Goal: Task Accomplishment & Management: Complete application form

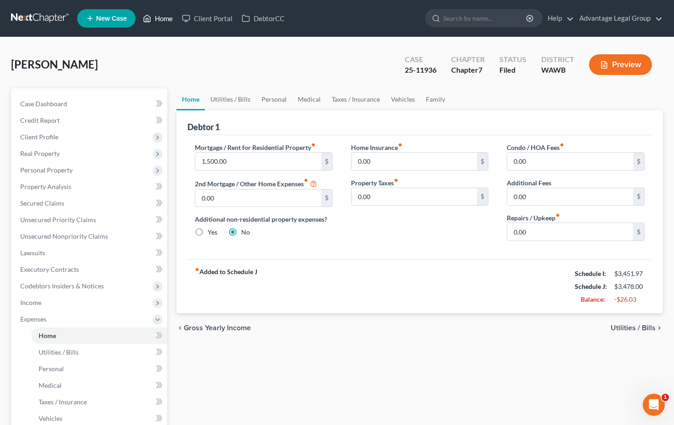
click at [160, 17] on link "Home" at bounding box center [157, 18] width 39 height 17
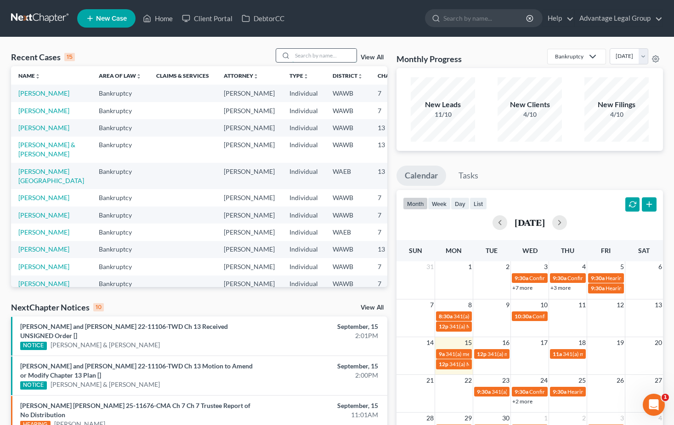
click at [308, 56] on input "search" at bounding box center [324, 55] width 64 height 13
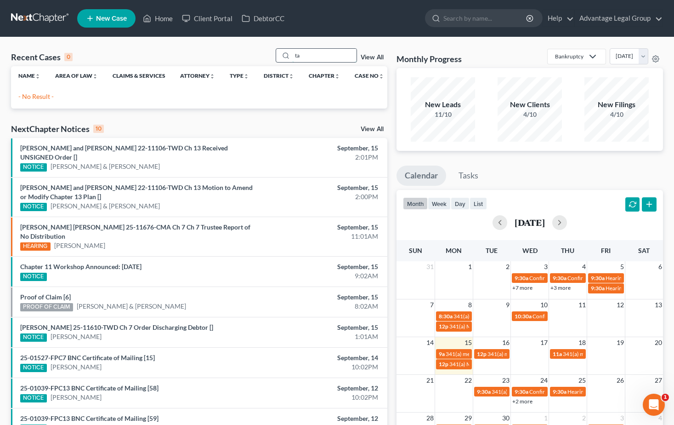
type input "t"
click at [164, 17] on link "Home" at bounding box center [157, 18] width 39 height 17
click at [327, 56] on input "collective" at bounding box center [324, 55] width 64 height 13
type input "c"
type input "[PERSON_NAME]"
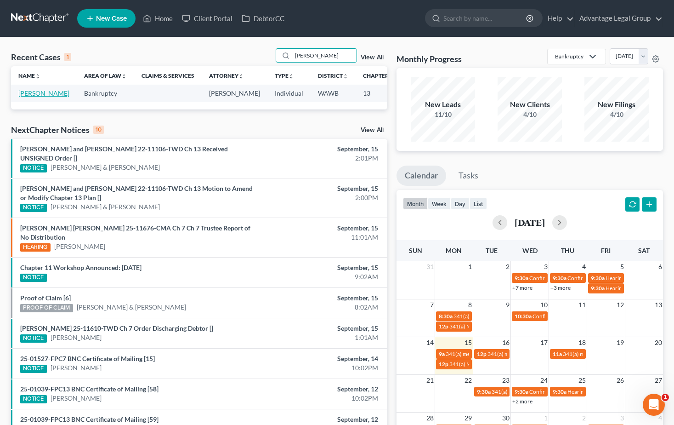
click at [22, 97] on link "[PERSON_NAME]" at bounding box center [43, 93] width 51 height 8
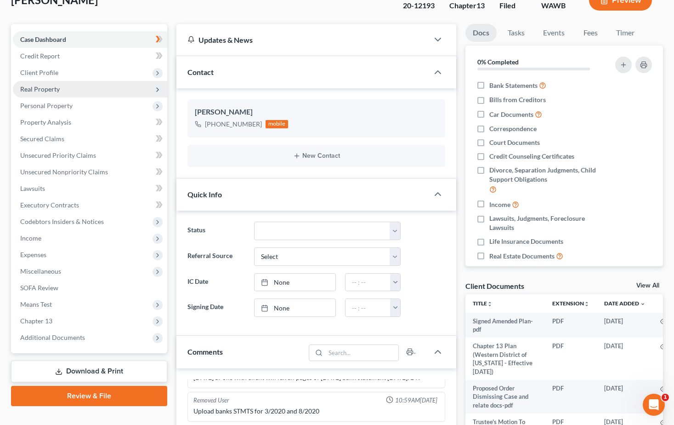
scroll to position [92, 0]
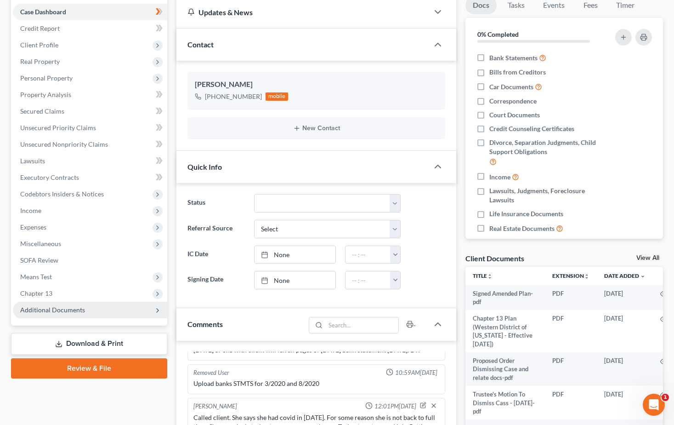
drag, startPoint x: 44, startPoint y: 307, endPoint x: 103, endPoint y: 302, distance: 59.9
click at [44, 307] on span "Additional Documents" at bounding box center [52, 310] width 65 height 8
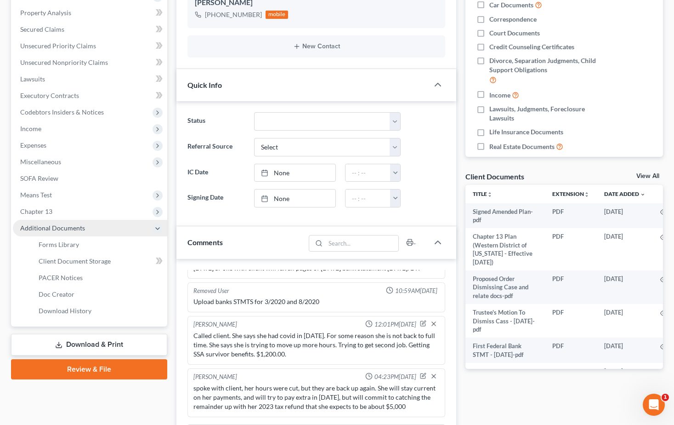
scroll to position [184, 0]
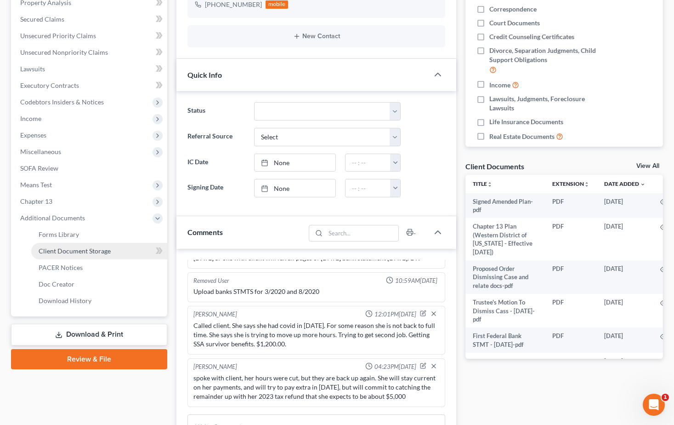
click at [60, 247] on span "Client Document Storage" at bounding box center [75, 251] width 72 height 8
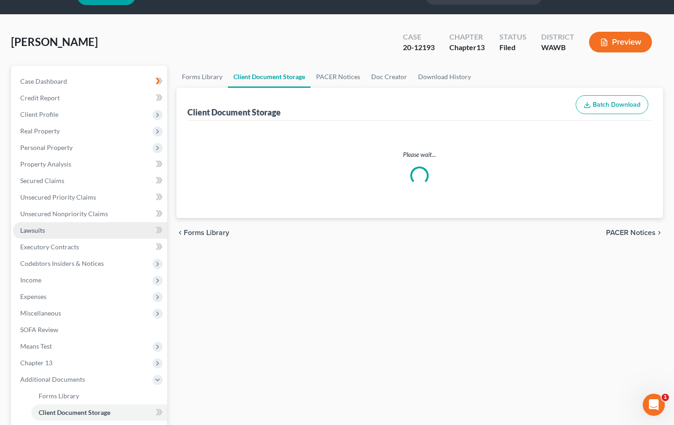
select select "0"
select select "3"
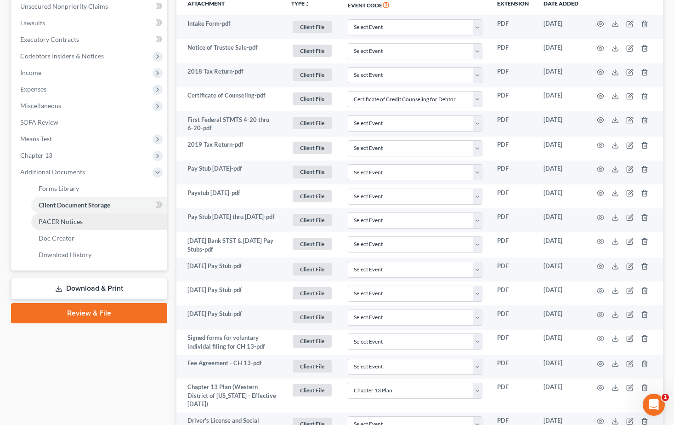
click at [63, 221] on span "PACER Notices" at bounding box center [61, 221] width 44 height 8
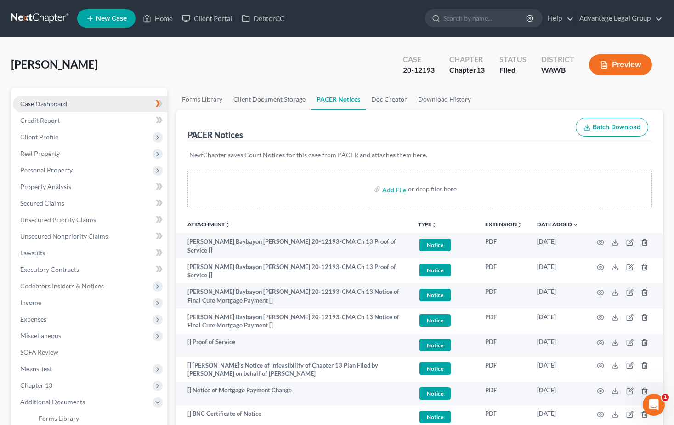
click at [38, 103] on span "Case Dashboard" at bounding box center [43, 104] width 47 height 8
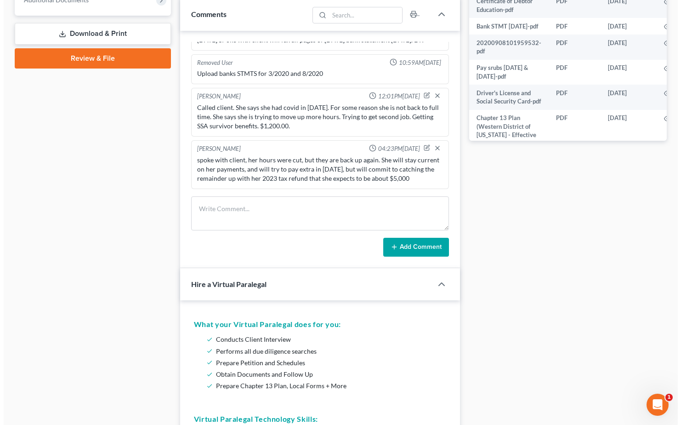
scroll to position [167, 15]
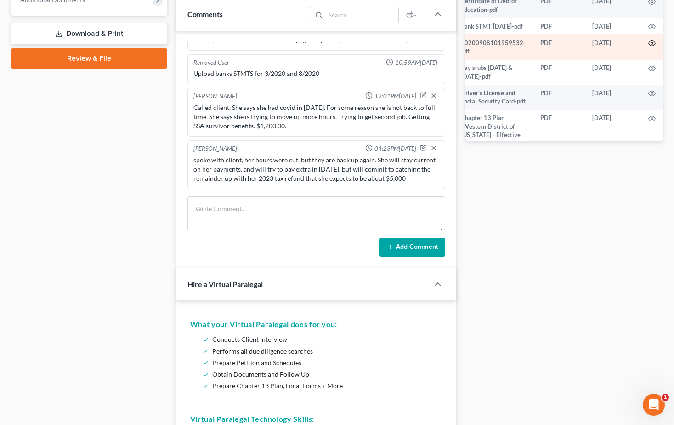
click at [649, 47] on icon "button" at bounding box center [652, 43] width 7 height 7
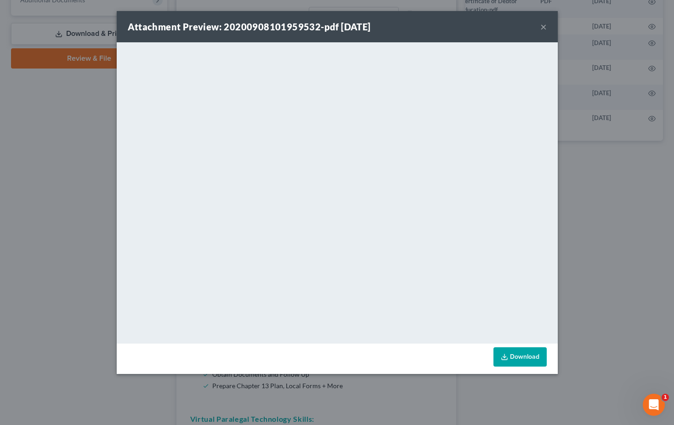
scroll to position [167, 13]
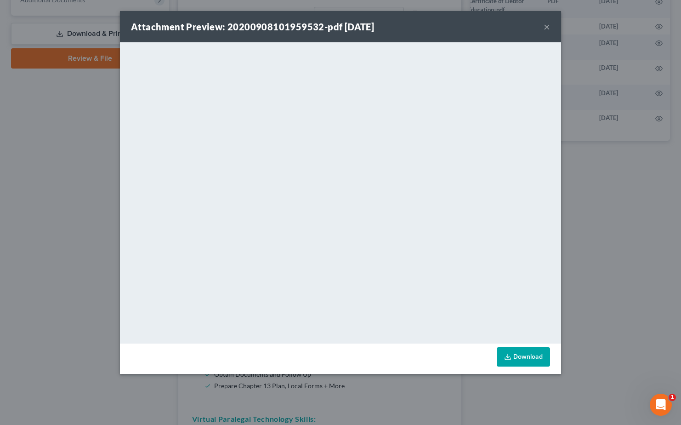
click at [549, 27] on button "×" at bounding box center [547, 26] width 6 height 11
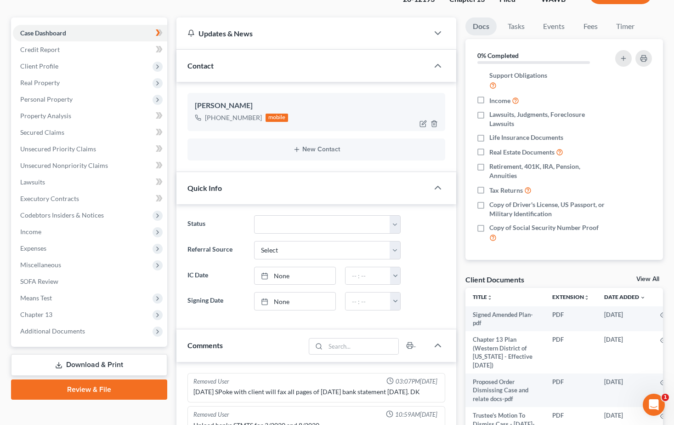
scroll to position [0, 0]
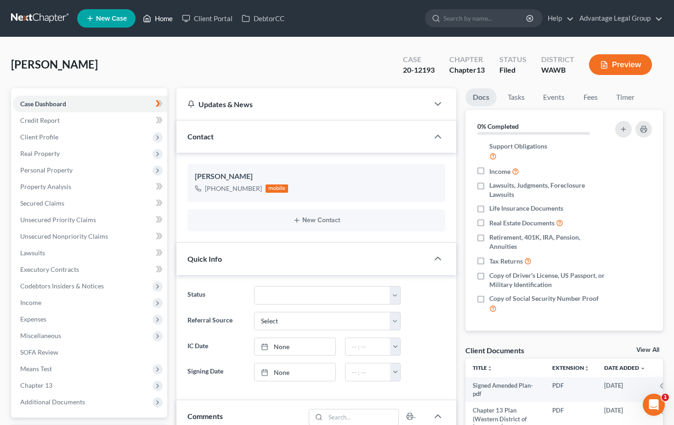
drag, startPoint x: 163, startPoint y: 19, endPoint x: 520, endPoint y: 116, distance: 369.8
click at [163, 19] on link "Home" at bounding box center [157, 18] width 39 height 17
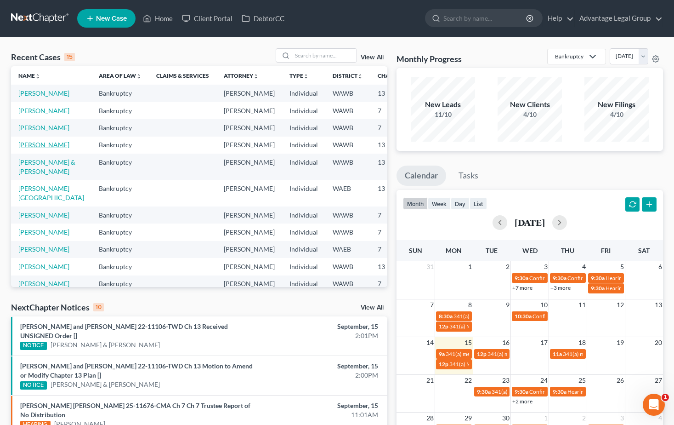
click at [24, 148] on link "[PERSON_NAME]" at bounding box center [43, 145] width 51 height 8
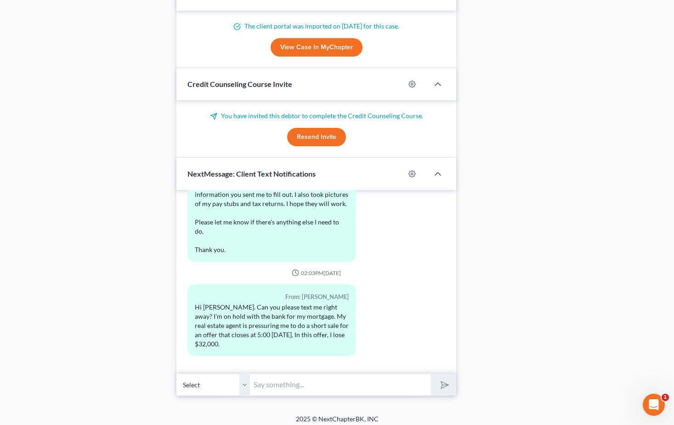
scroll to position [695, 0]
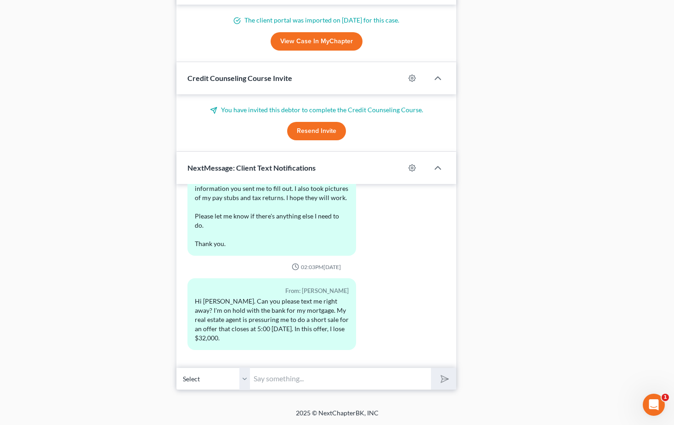
click at [289, 380] on input "text" at bounding box center [340, 378] width 181 height 23
type input "Call me when you are off work or have 20 mintues to review everything, thank yo…"
click at [431, 368] on button "submit" at bounding box center [443, 379] width 25 height 22
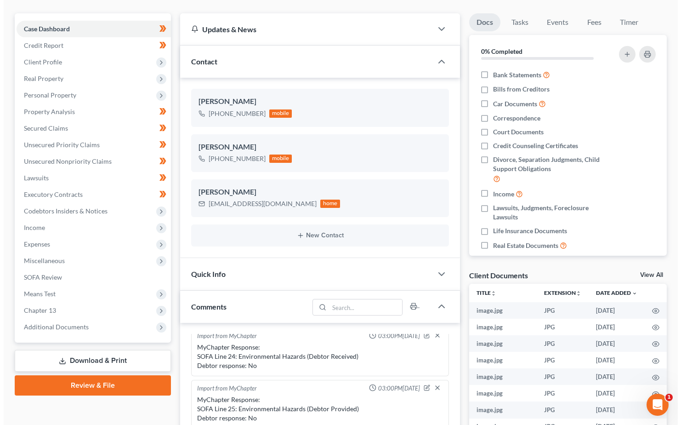
scroll to position [0, 0]
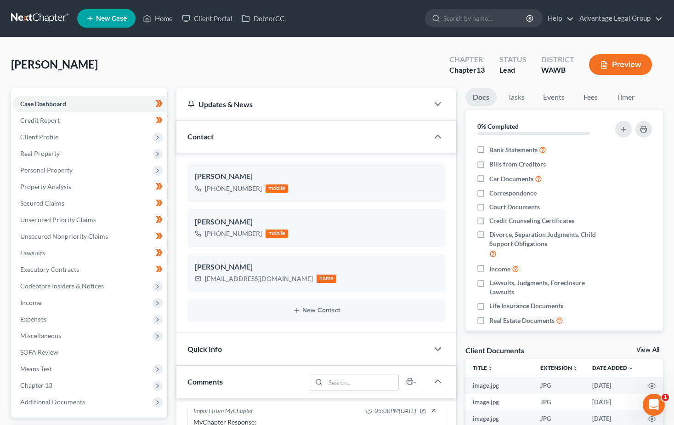
click at [102, 15] on span "New Case" at bounding box center [111, 18] width 31 height 7
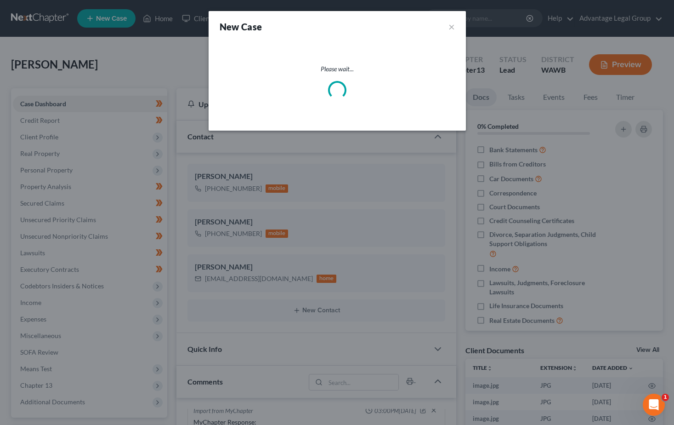
scroll to position [271, 0]
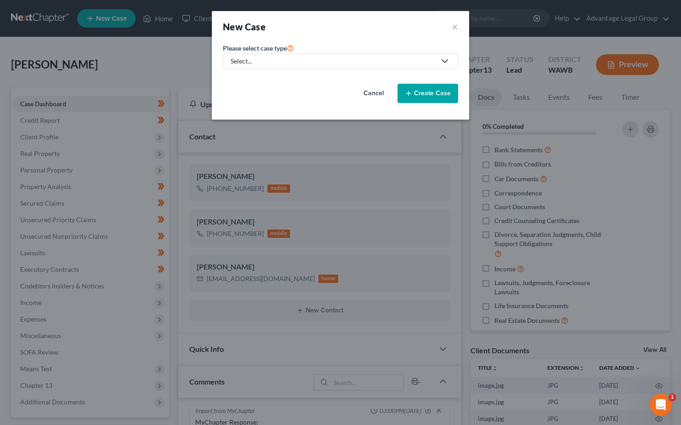
click at [444, 60] on icon at bounding box center [444, 61] width 11 height 11
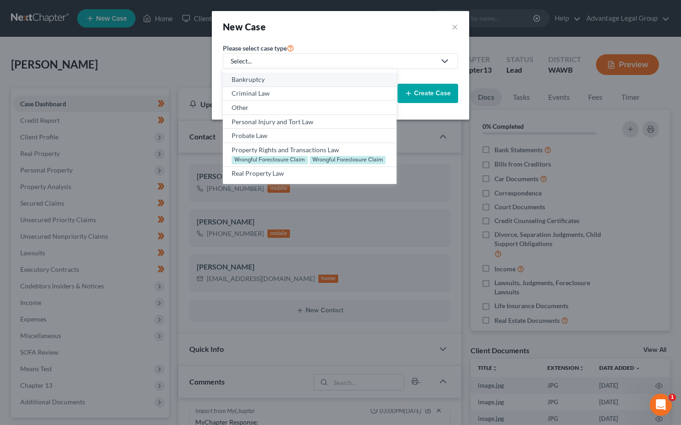
click at [259, 78] on div "Bankruptcy" at bounding box center [310, 79] width 156 height 9
select select "87"
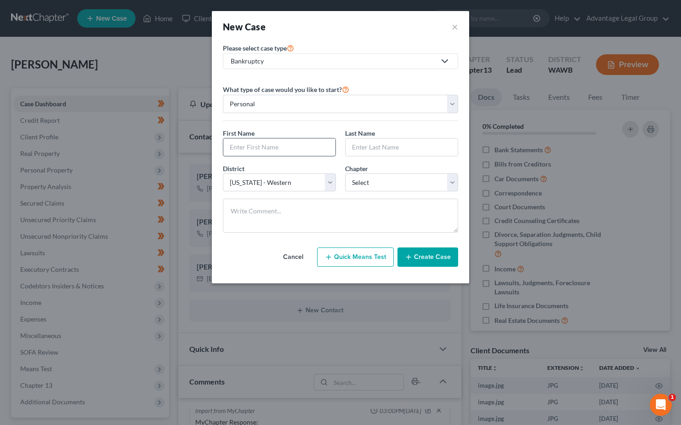
click at [277, 145] on input "text" at bounding box center [279, 146] width 112 height 17
type input "Rachia"
type input "[PERSON_NAME]"
click at [452, 187] on select "Select 7 11 12 13" at bounding box center [401, 182] width 113 height 18
select select "0"
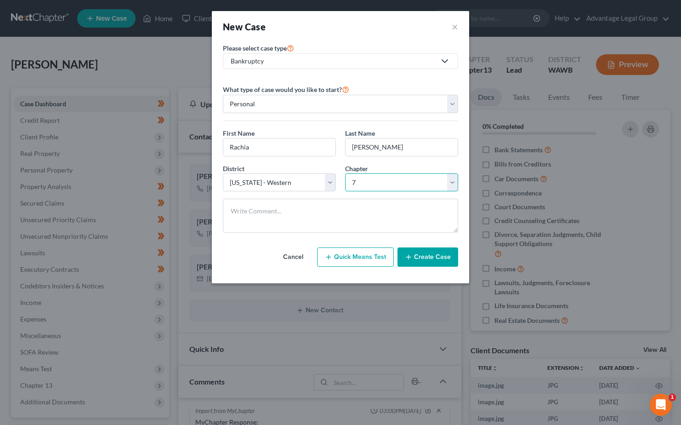
click at [345, 173] on select "Select 7 11 12 13" at bounding box center [401, 182] width 113 height 18
click at [429, 256] on button "Create Case" at bounding box center [428, 256] width 61 height 19
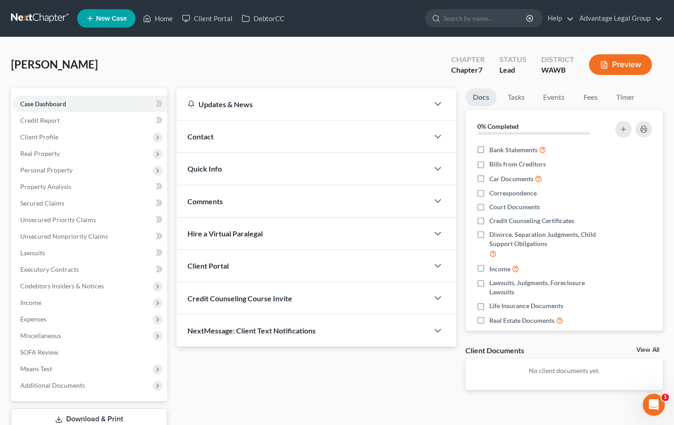
drag, startPoint x: 205, startPoint y: 140, endPoint x: 264, endPoint y: 173, distance: 67.3
click at [205, 140] on span "Contact" at bounding box center [201, 136] width 26 height 9
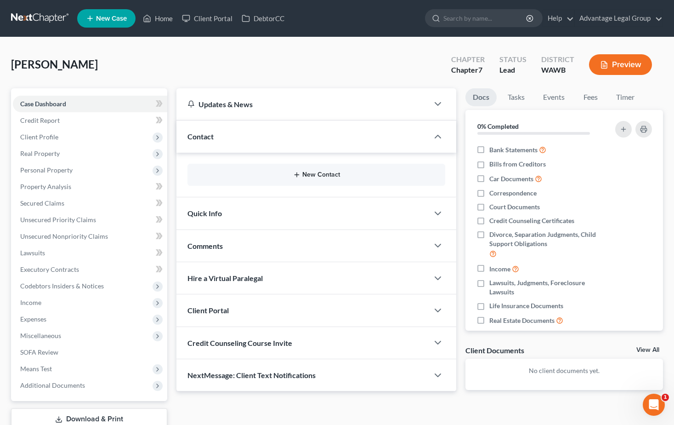
click at [314, 178] on div "New Contact" at bounding box center [317, 175] width 258 height 22
click at [314, 176] on button "New Contact" at bounding box center [317, 174] width 244 height 7
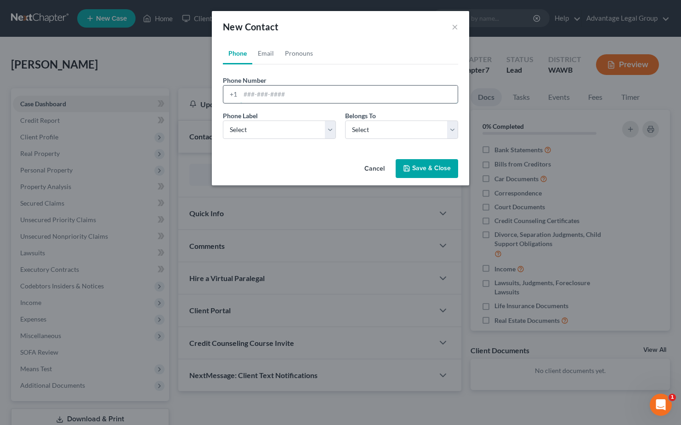
click at [257, 95] on input "tel" at bounding box center [348, 94] width 217 height 17
click at [251, 96] on input "tel" at bounding box center [348, 94] width 217 height 17
paste input "[PHONE_NUMBER]"
type input "[PHONE_NUMBER]"
click at [330, 124] on select "Select Mobile Home Work Other" at bounding box center [279, 129] width 113 height 18
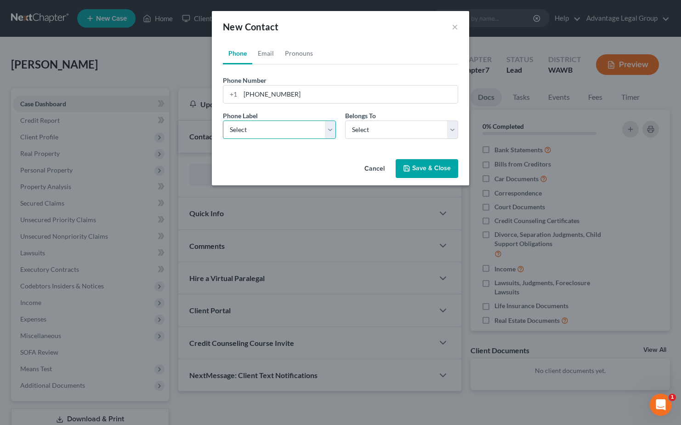
select select "0"
click at [223, 120] on select "Select Mobile Home Work Other" at bounding box center [279, 129] width 113 height 18
drag, startPoint x: 453, startPoint y: 130, endPoint x: 438, endPoint y: 133, distance: 15.5
click at [453, 130] on select "Select Client Other" at bounding box center [401, 129] width 113 height 18
select select "0"
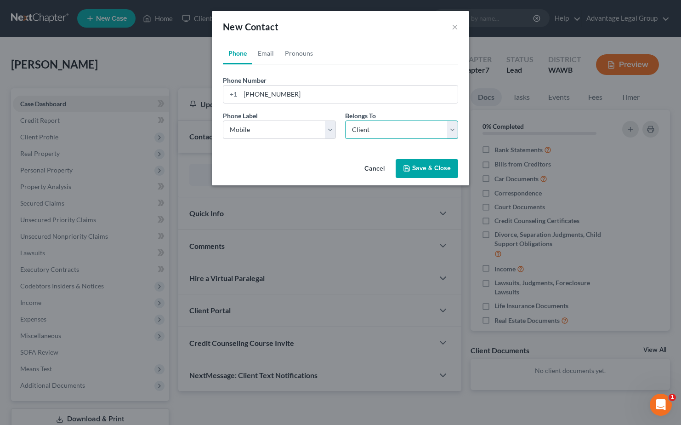
click at [345, 120] on select "Select Client Other" at bounding box center [401, 129] width 113 height 18
click at [423, 168] on button "Save & Close" at bounding box center [427, 168] width 63 height 19
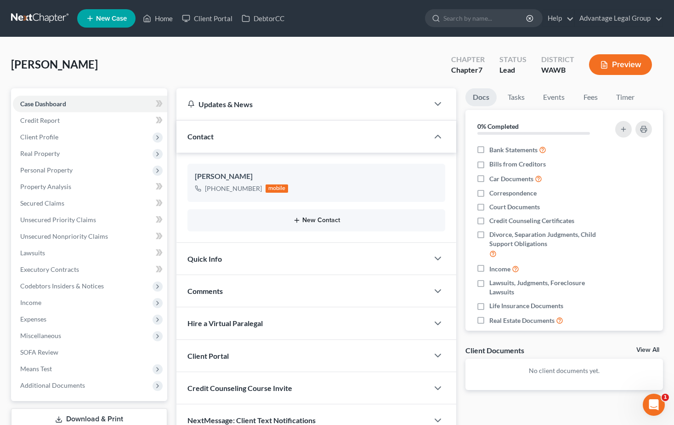
click at [319, 221] on button "New Contact" at bounding box center [317, 220] width 244 height 7
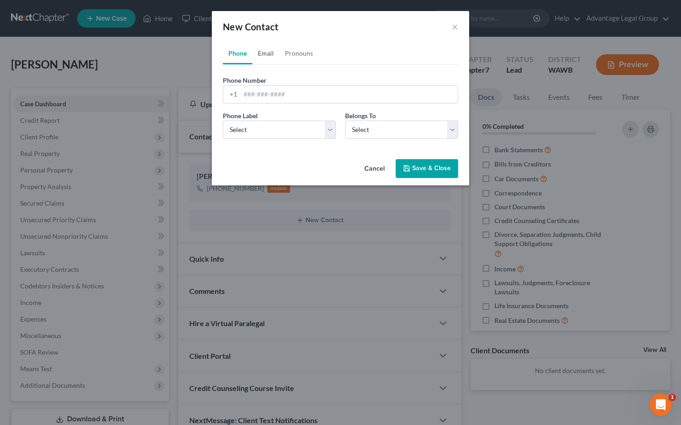
click at [261, 51] on link "Email" at bounding box center [265, 53] width 27 height 22
click at [255, 97] on input "email" at bounding box center [348, 94] width 217 height 17
paste input "[EMAIL_ADDRESS][DOMAIN_NAME]"
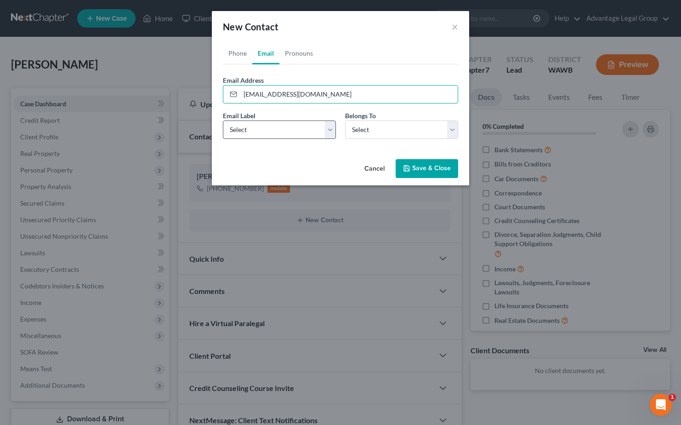
type input "[EMAIL_ADDRESS][DOMAIN_NAME]"
drag, startPoint x: 330, startPoint y: 131, endPoint x: 306, endPoint y: 137, distance: 24.9
click at [330, 131] on select "Select Home Work Other" at bounding box center [279, 129] width 113 height 18
select select "0"
click at [223, 120] on select "Select Home Work Other" at bounding box center [279, 129] width 113 height 18
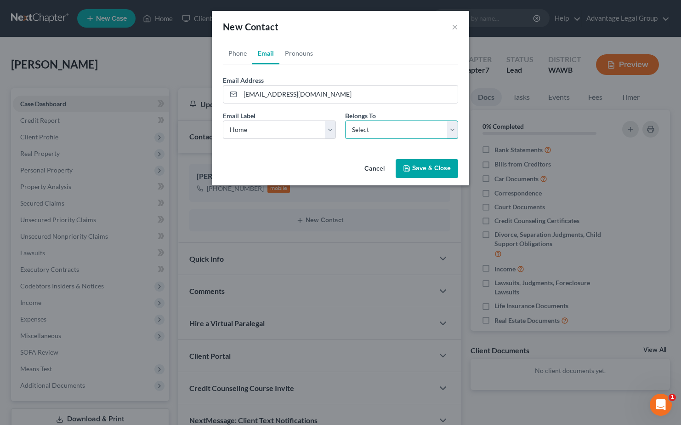
drag, startPoint x: 455, startPoint y: 131, endPoint x: 433, endPoint y: 139, distance: 23.4
click at [455, 131] on select "Select Client Other" at bounding box center [401, 129] width 113 height 18
select select "0"
click at [345, 120] on select "Select Client Other" at bounding box center [401, 129] width 113 height 18
click at [417, 170] on button "Save & Close" at bounding box center [427, 168] width 63 height 19
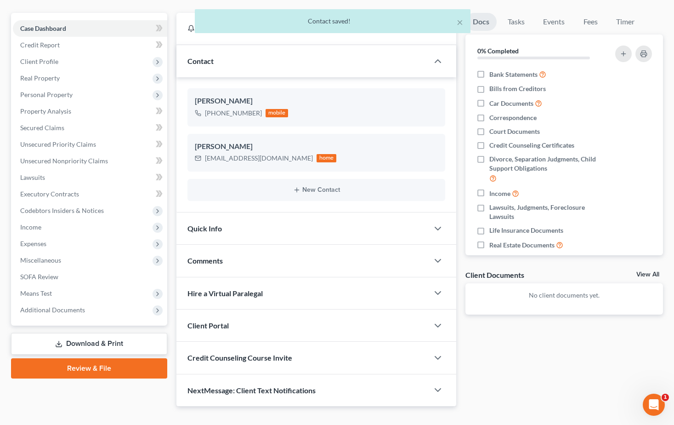
scroll to position [92, 0]
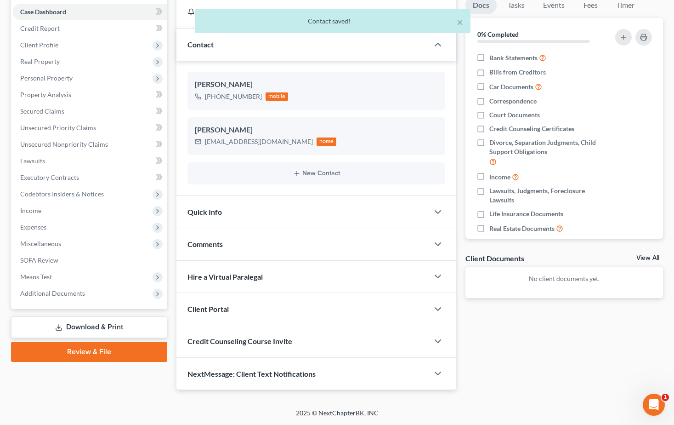
click at [267, 343] on span "Credit Counseling Course Invite" at bounding box center [240, 341] width 105 height 9
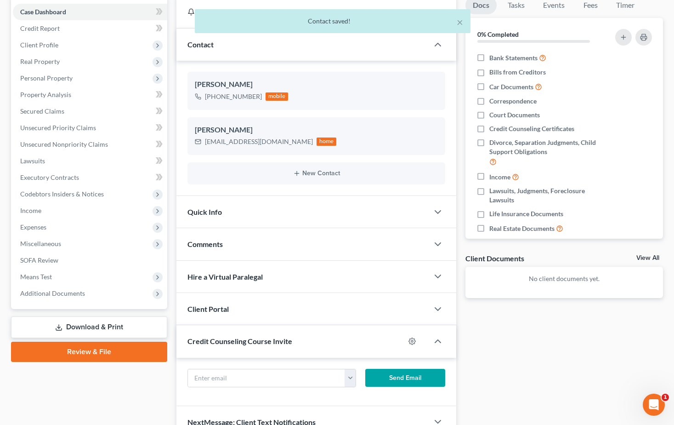
click at [261, 312] on div "Client Portal" at bounding box center [303, 309] width 253 height 32
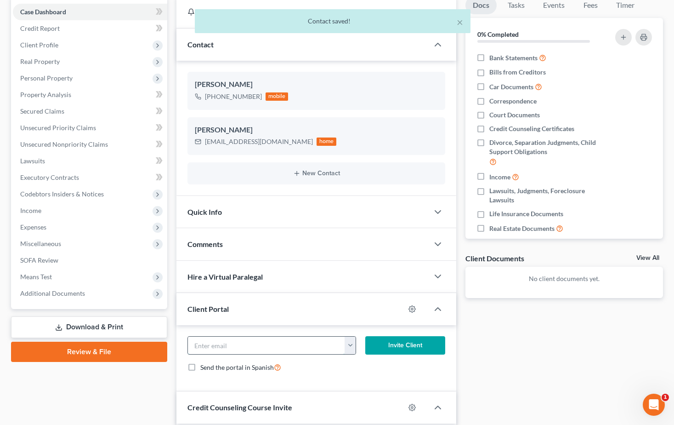
click at [238, 344] on input "email" at bounding box center [266, 345] width 157 height 17
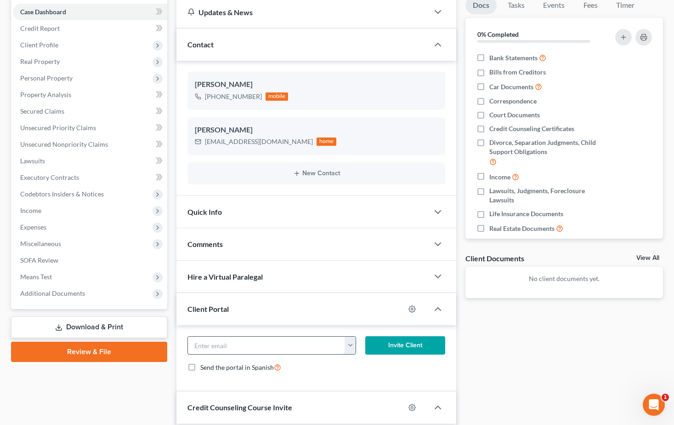
paste input "[EMAIL_ADDRESS][DOMAIN_NAME]"
type input "[EMAIL_ADDRESS][DOMAIN_NAME]"
click at [396, 343] on button "Invite Client" at bounding box center [405, 345] width 80 height 18
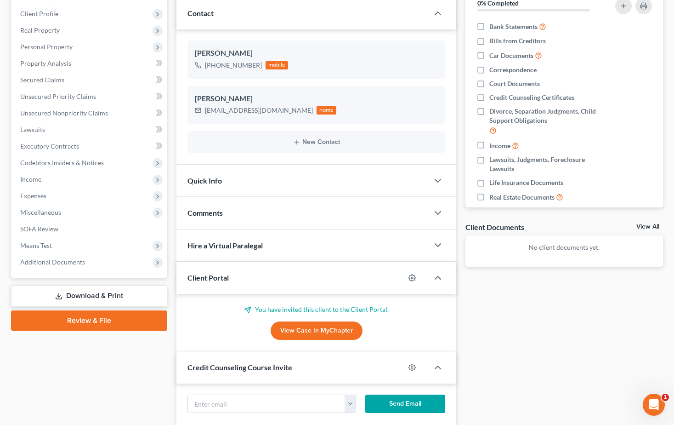
scroll to position [138, 0]
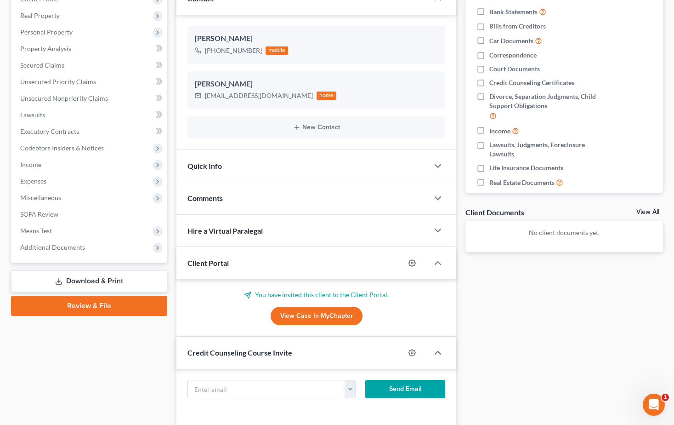
click at [215, 194] on span "Comments" at bounding box center [205, 198] width 35 height 9
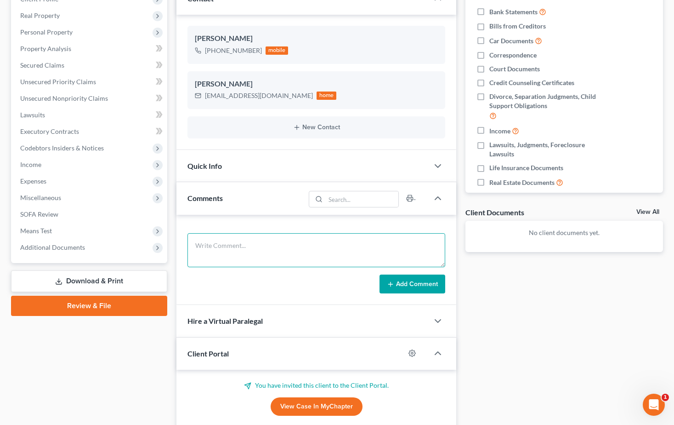
click at [228, 240] on textarea at bounding box center [317, 250] width 258 height 34
paste textarea "Hi [PERSON_NAME], Attached is the flyer for taking the credit counseling class.…"
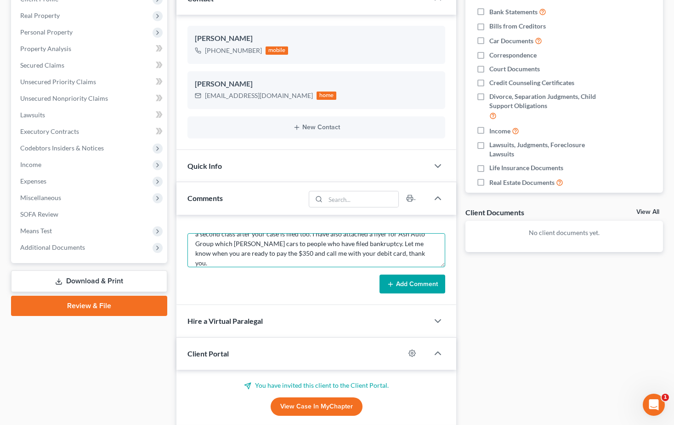
type textarea "Hi [PERSON_NAME], Attached is the flyer for taking the credit counseling class.…"
click at [404, 282] on button "Add Comment" at bounding box center [413, 283] width 66 height 19
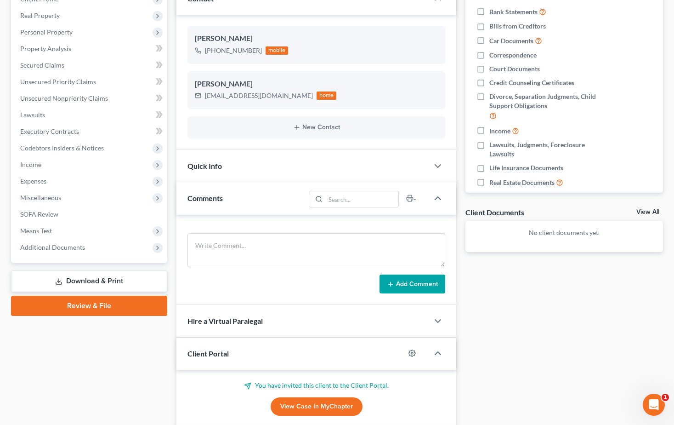
scroll to position [0, 0]
